Goal: Task Accomplishment & Management: Use online tool/utility

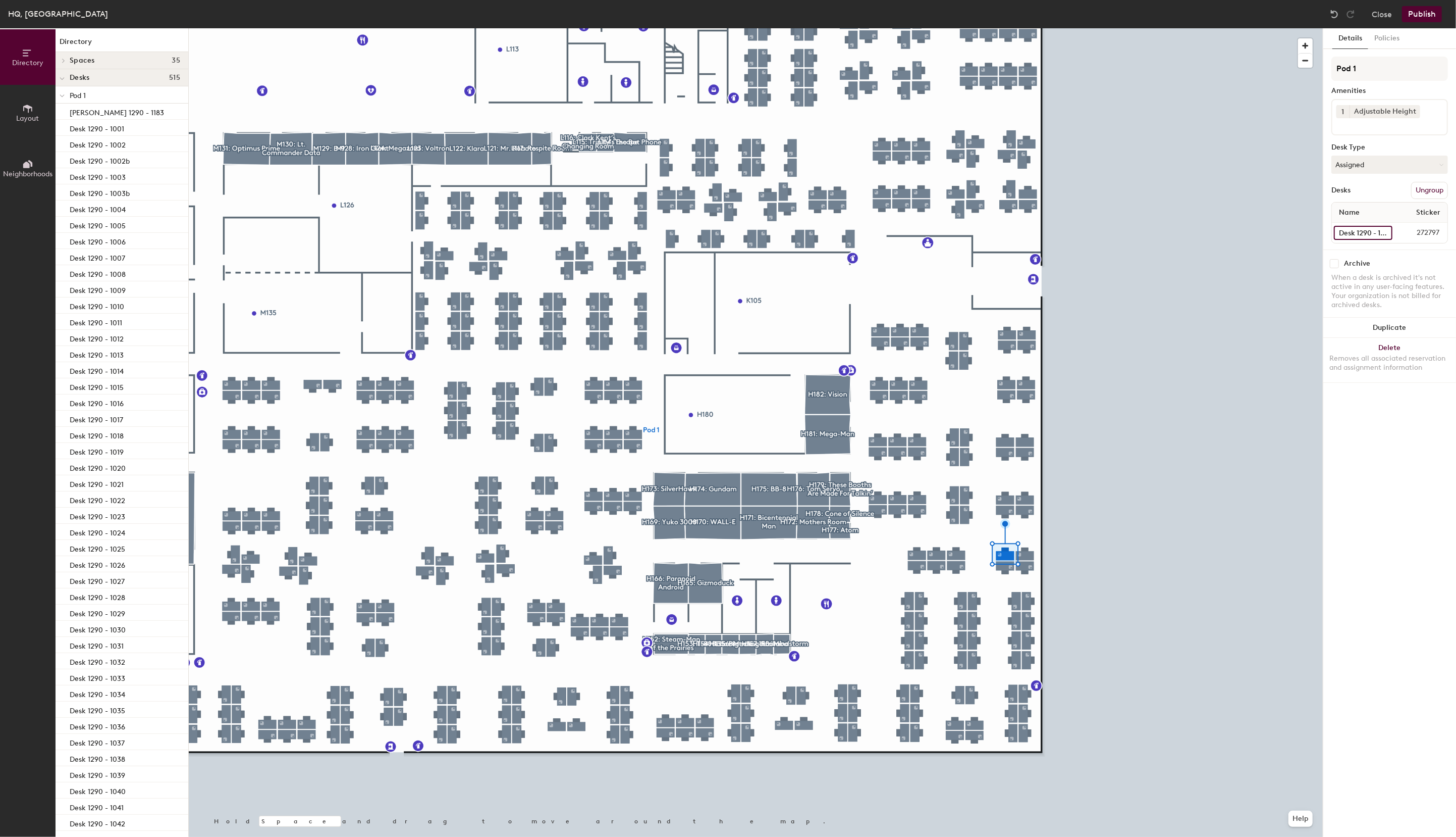
click at [1366, 230] on input "Desk 1290 - 1057" at bounding box center [1363, 232] width 59 height 14
click at [1365, 231] on input "Desk 1290 - 1057" at bounding box center [1363, 232] width 59 height 14
type input "Desk 1290 - 1049"
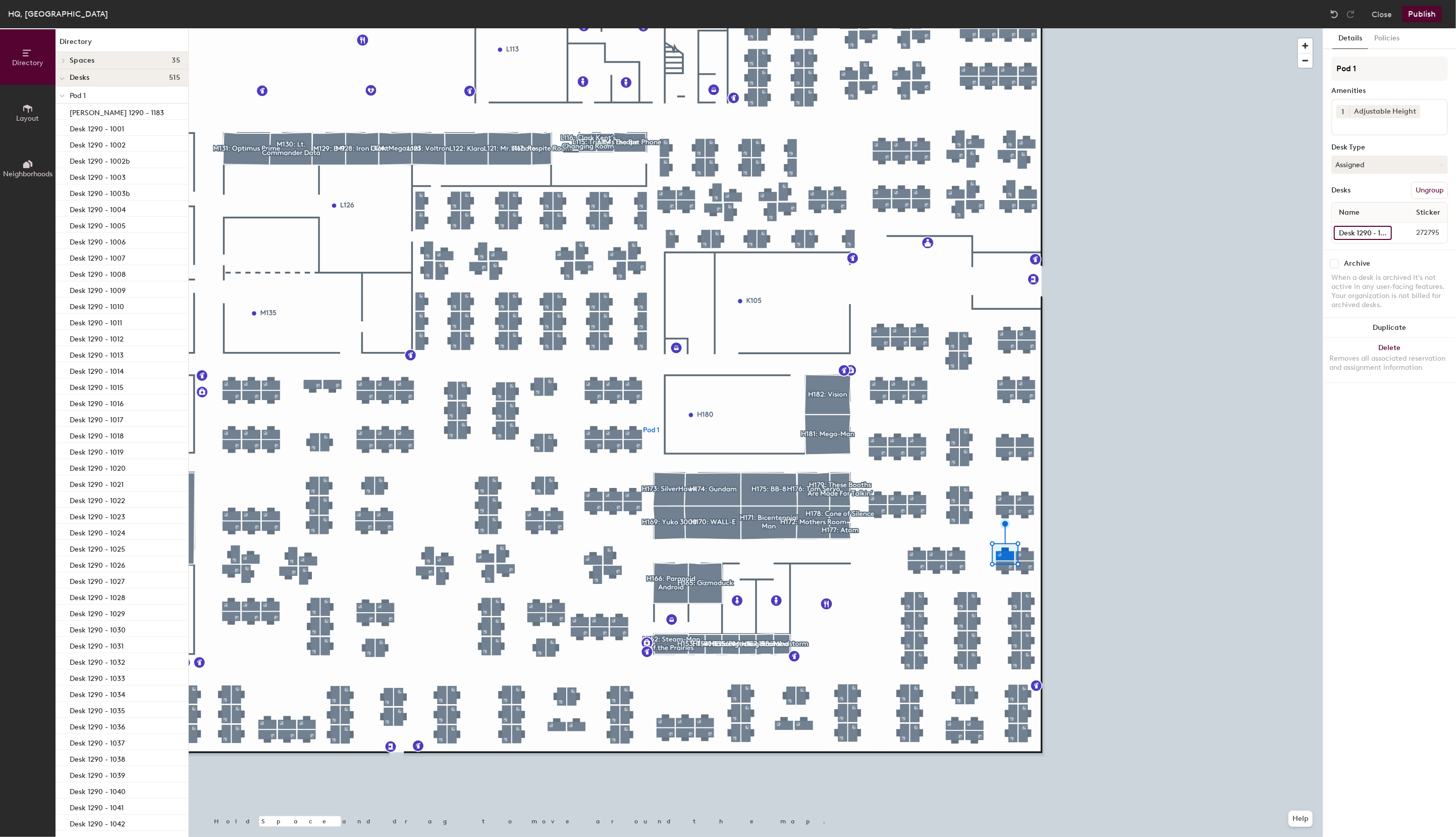
click at [1351, 228] on input "Desk 1290 - 1058" at bounding box center [1363, 232] width 58 height 14
click at [1350, 230] on input "Desk 1290 - 1058" at bounding box center [1363, 232] width 58 height 14
click at [1347, 236] on input "Desk 1290 - 1058" at bounding box center [1363, 232] width 58 height 14
click at [1345, 233] on input "Desk 1290 - 1058" at bounding box center [1363, 232] width 58 height 14
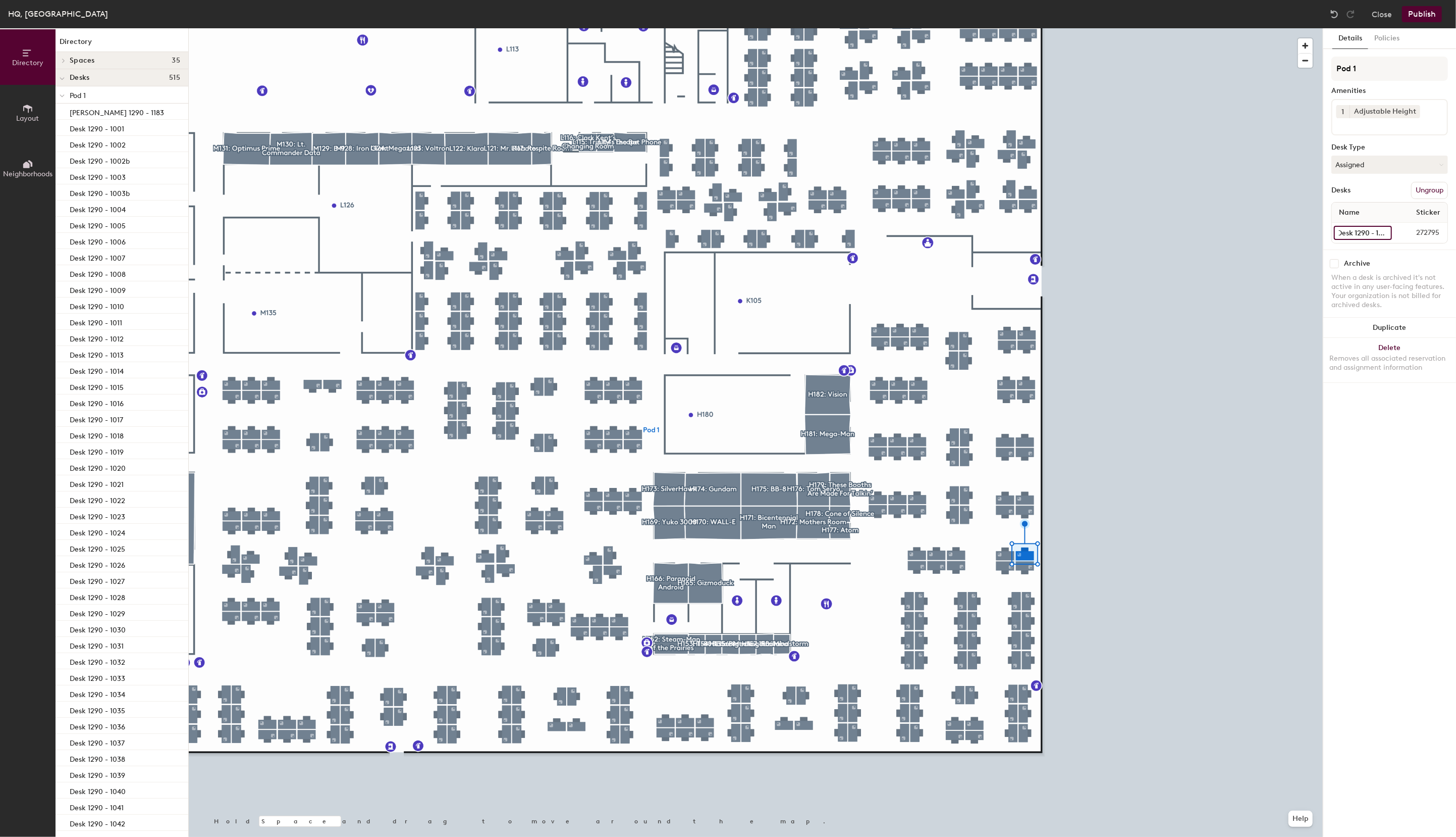
scroll to position [0, 7]
type input "Desk 1290 - 1050"
click at [1025, 28] on div at bounding box center [756, 28] width 1134 height 0
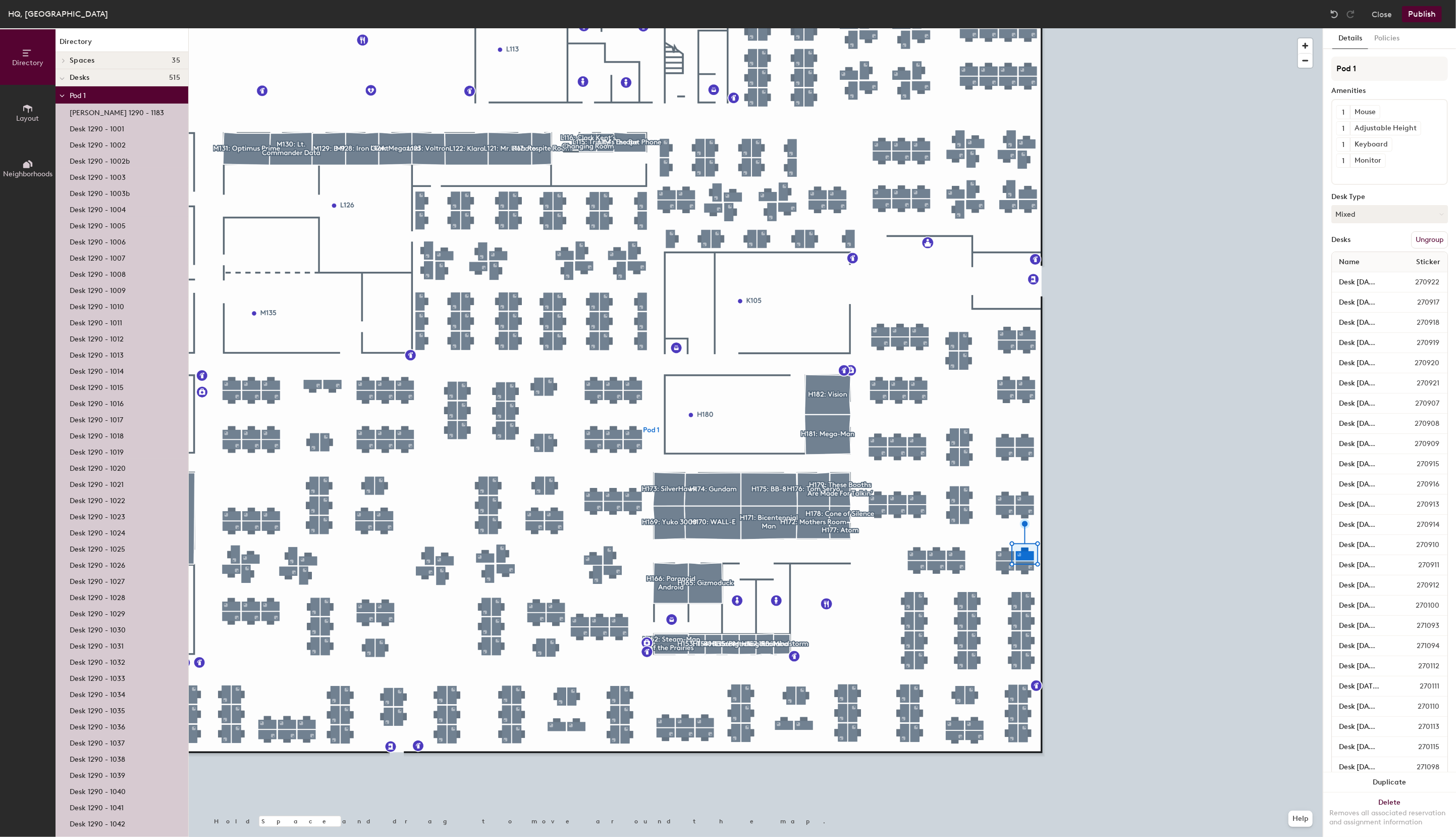
click at [1025, 569] on div at bounding box center [1026, 571] width 2 height 2
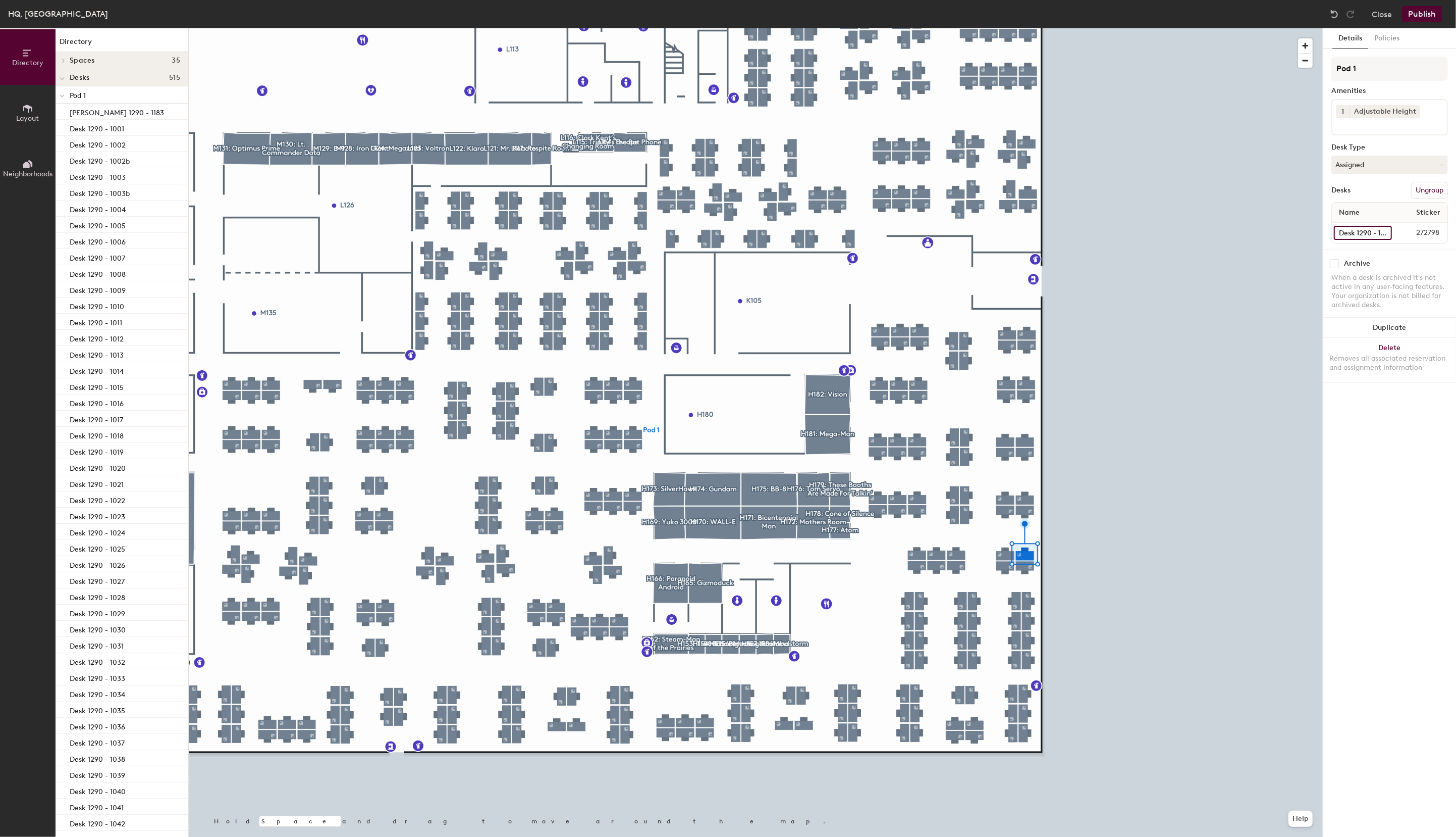
click at [1350, 231] on input "Desk 1290 - 1060" at bounding box center [1363, 232] width 58 height 14
type input "Desk 1290 - 1051"
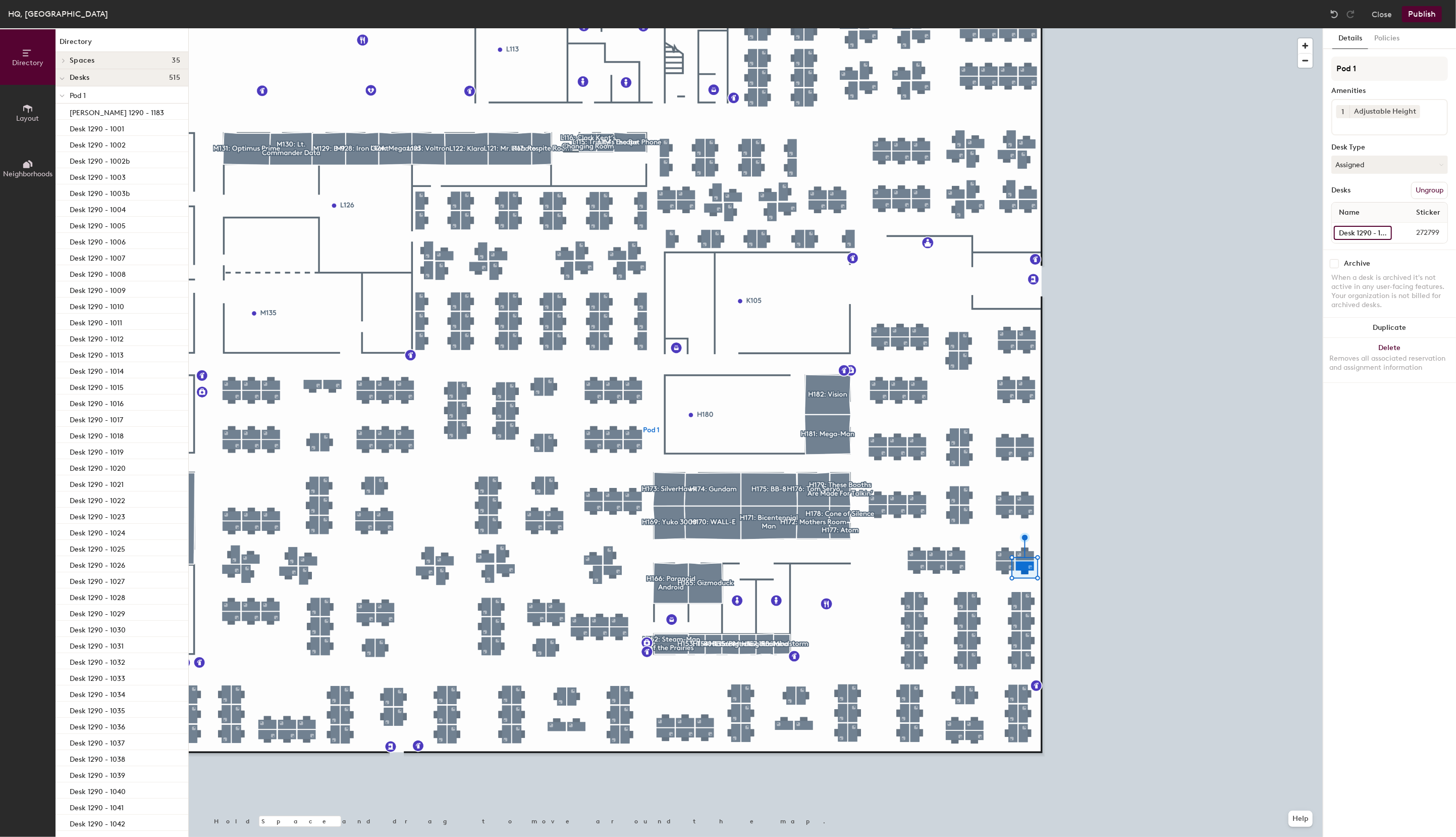
click at [1363, 229] on input "Desk 1290 - 1059" at bounding box center [1363, 232] width 58 height 14
click at [1359, 231] on input "Desk 1290 - 1059" at bounding box center [1363, 232] width 58 height 14
click at [1363, 235] on input "Desk 1290 - 1059" at bounding box center [1363, 232] width 58 height 14
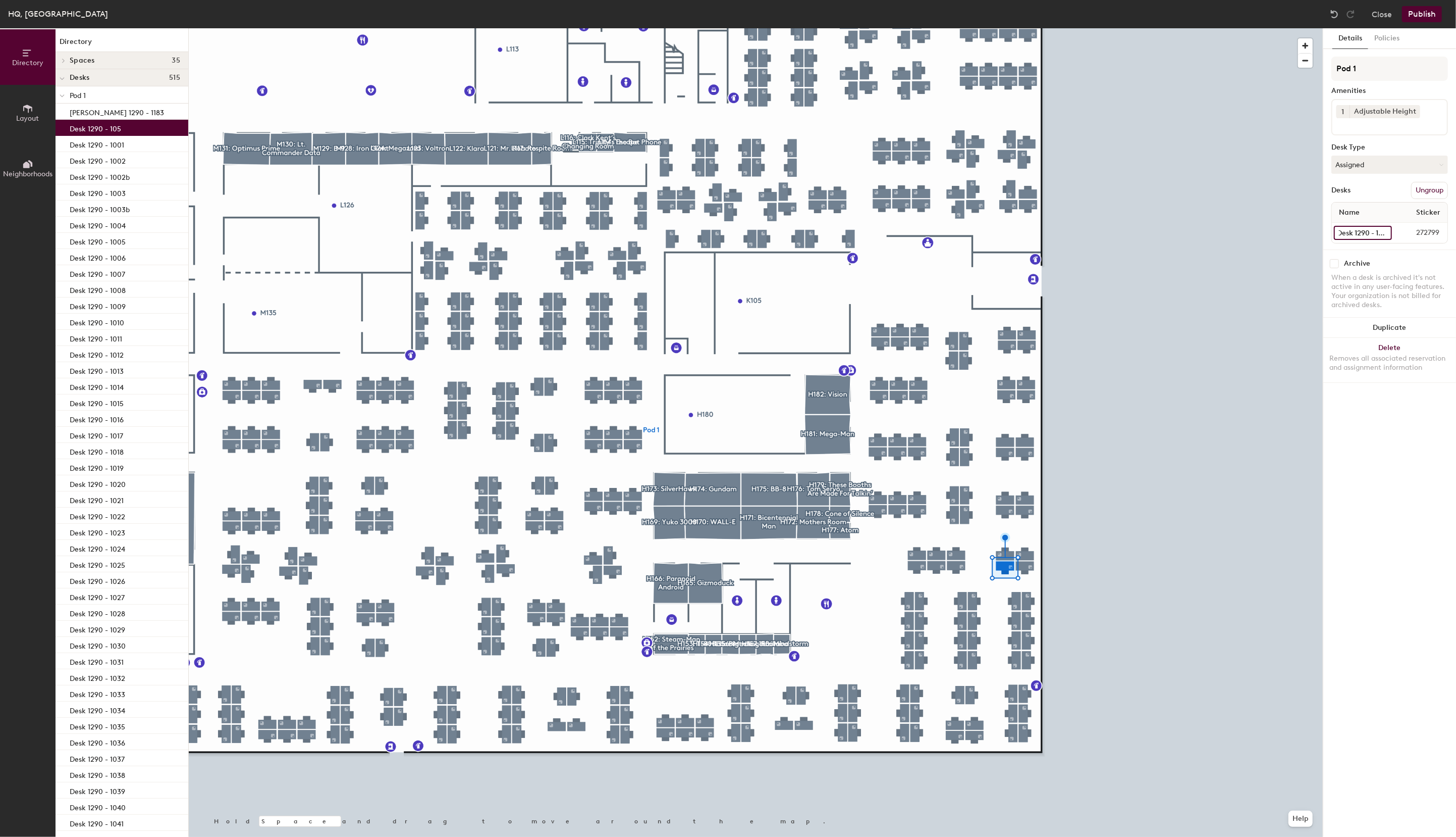
type input "Desk 1290 - 1052"
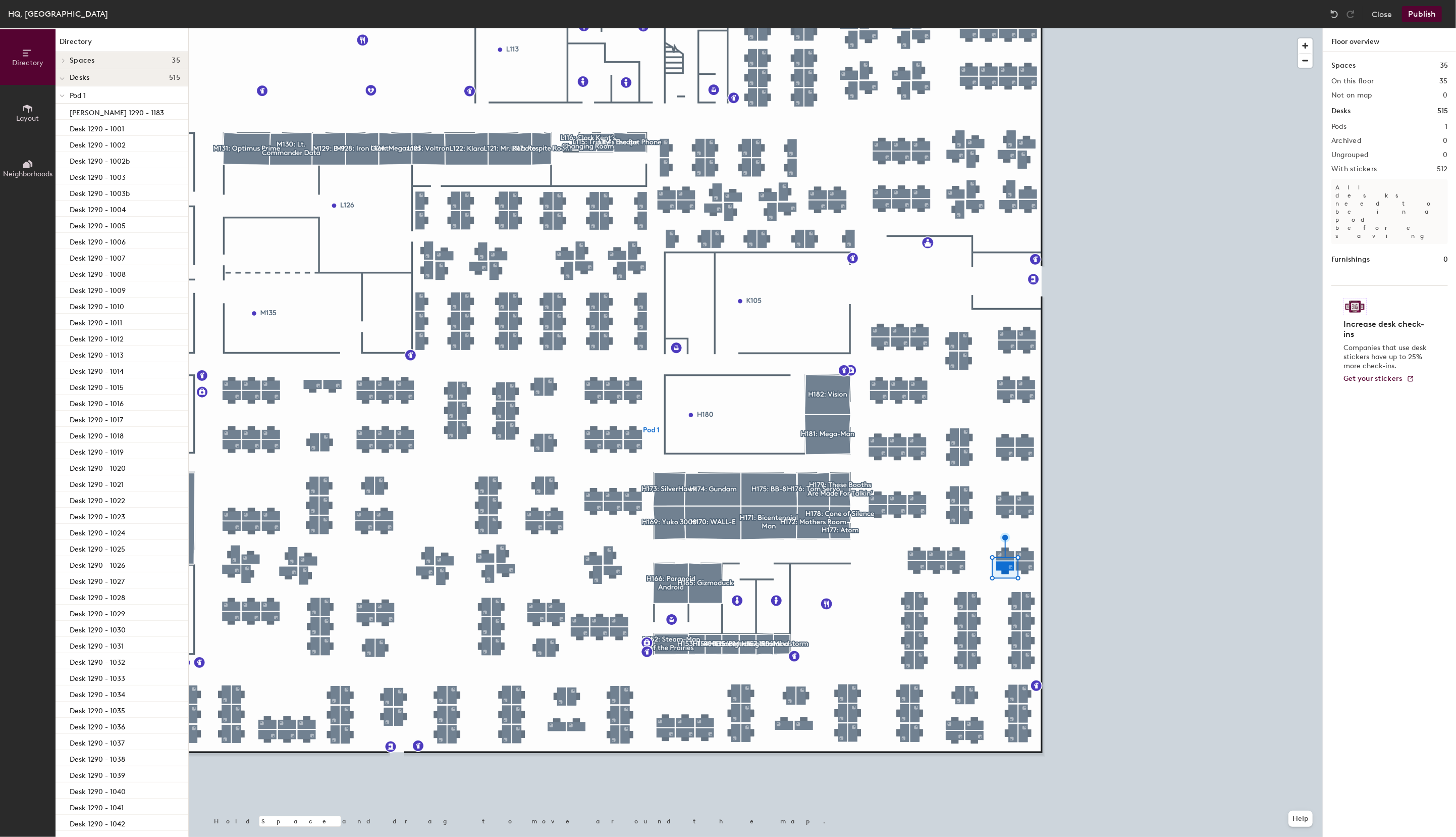
click at [1423, 15] on button "Publish" at bounding box center [1422, 14] width 40 height 16
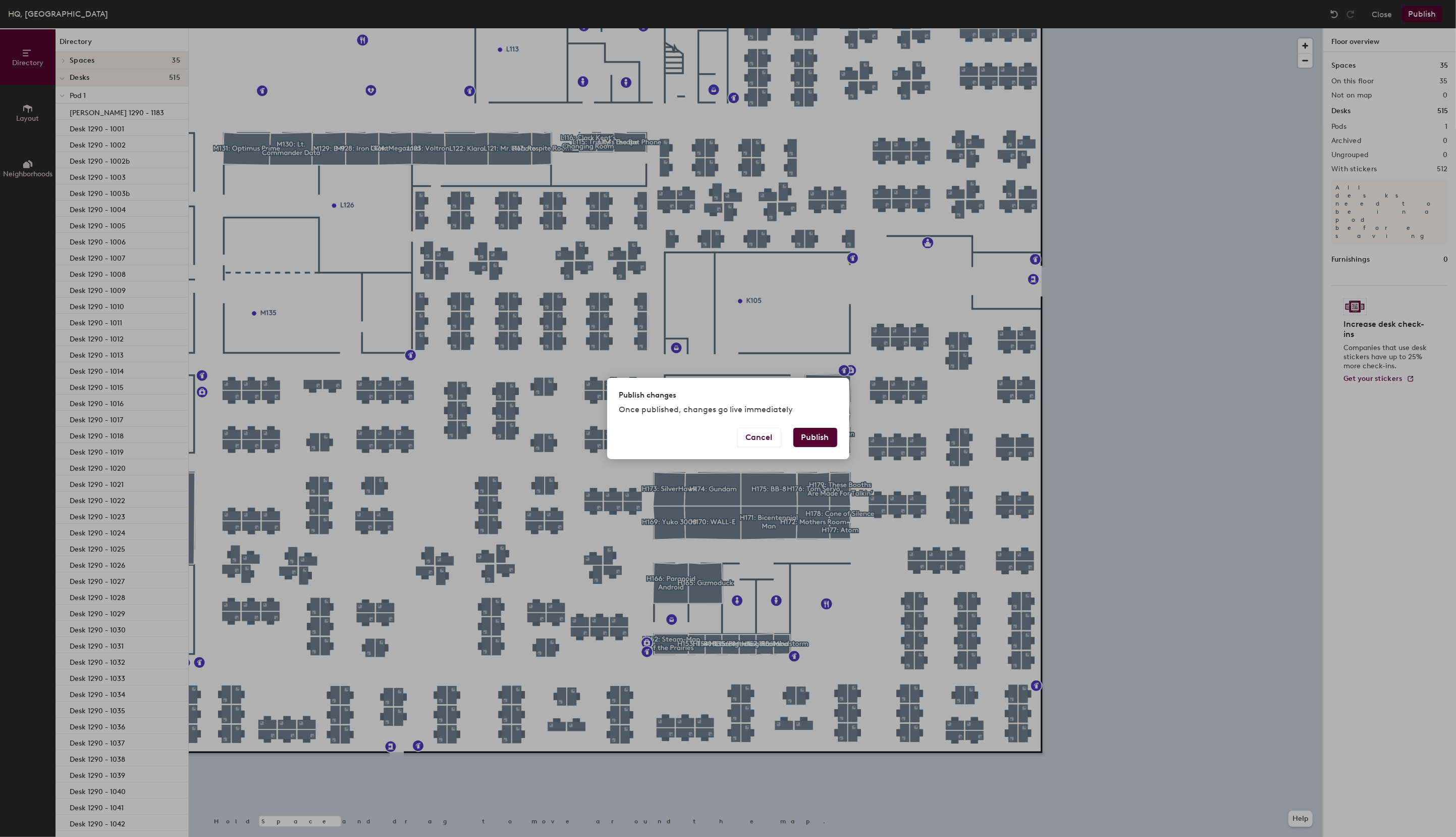
click at [826, 441] on button "Publish" at bounding box center [816, 437] width 44 height 19
